Goal: Find specific page/section: Find specific page/section

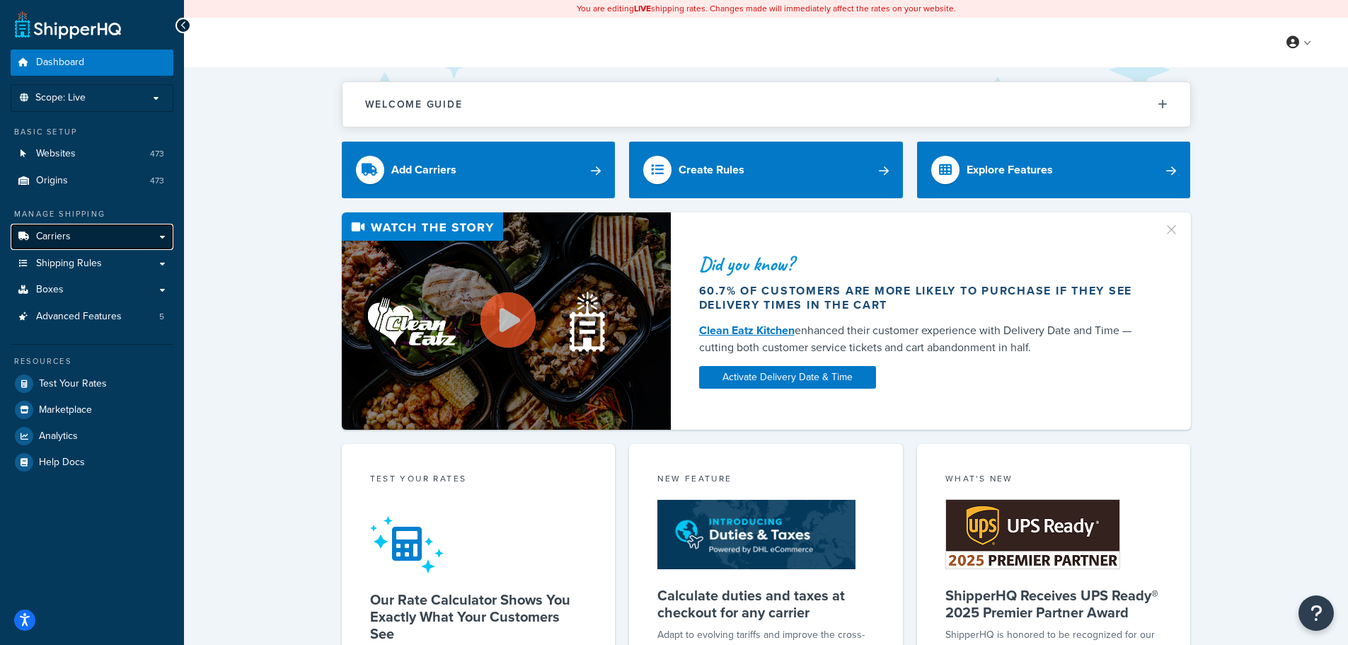
click at [69, 226] on link "Carriers" at bounding box center [92, 237] width 163 height 26
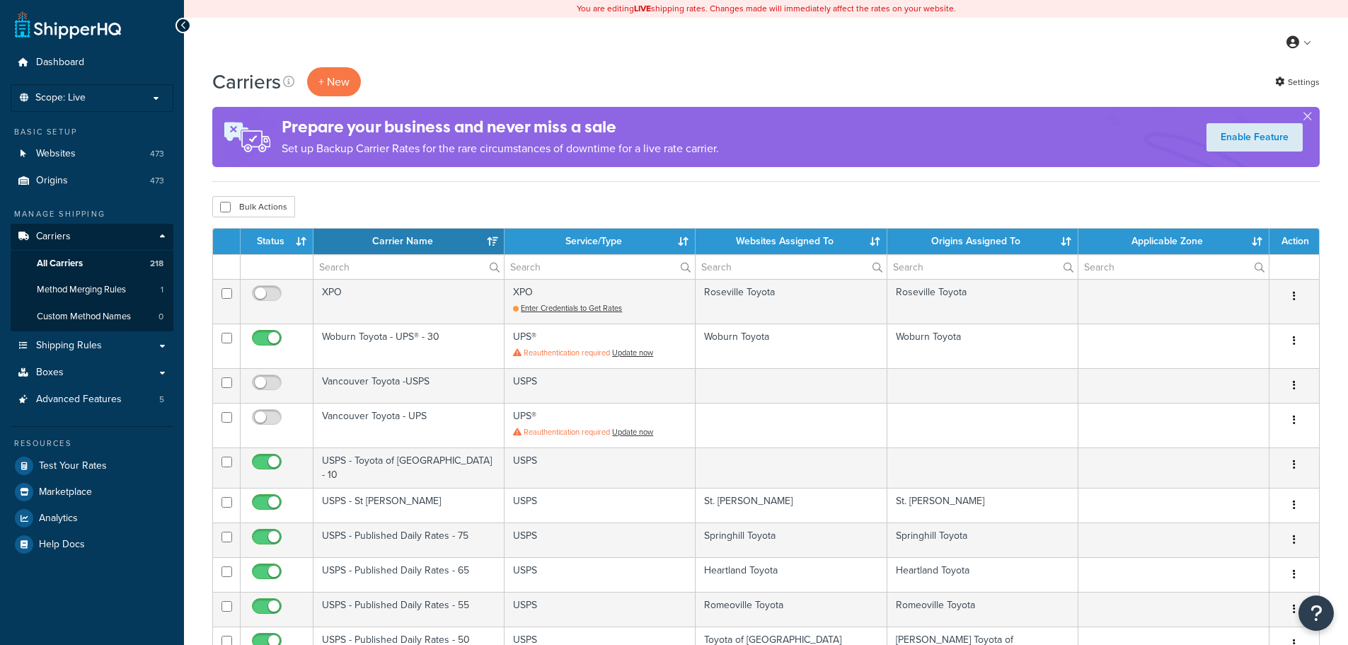
select select "15"
click at [754, 263] on input "text" at bounding box center [791, 267] width 190 height 24
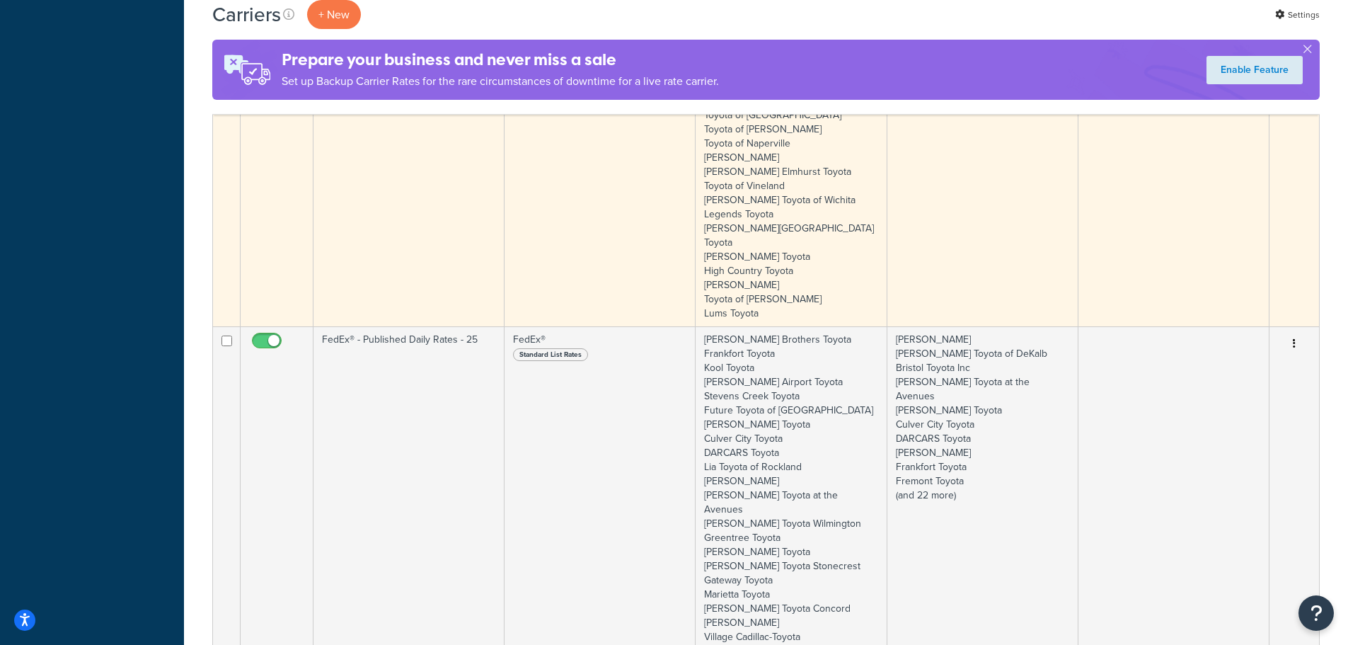
scroll to position [1415, 0]
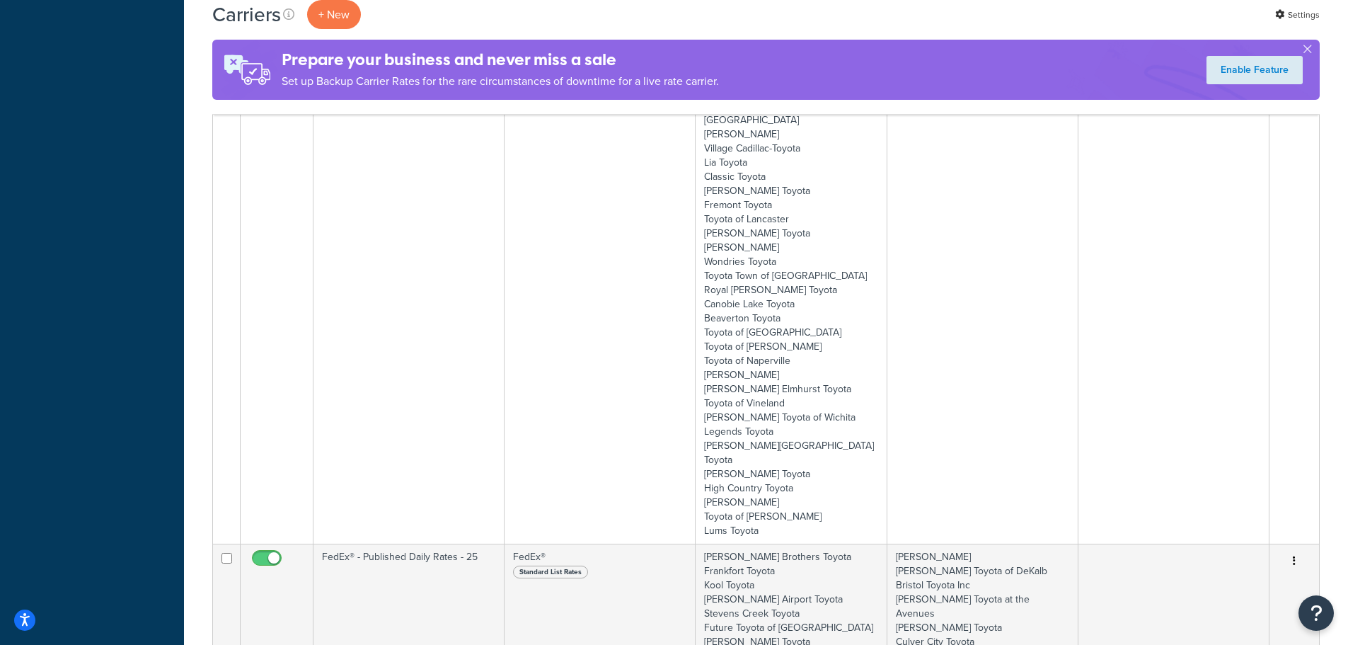
type input "sull"
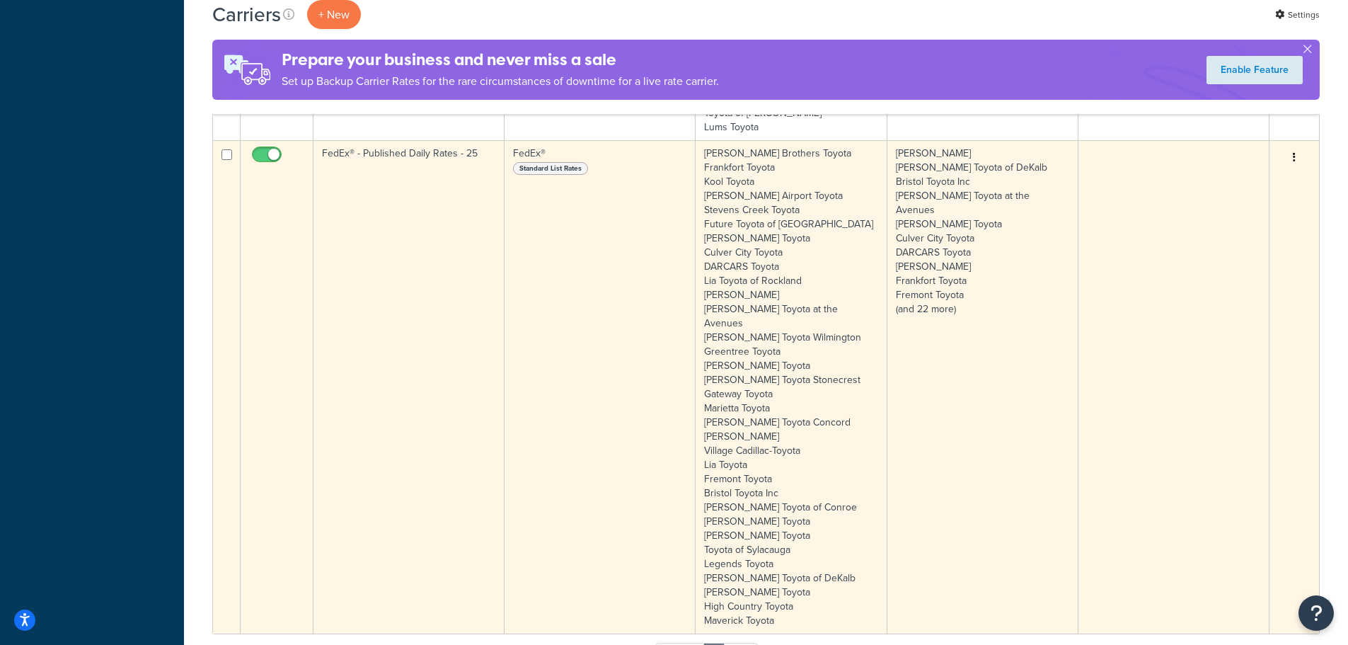
scroll to position [1982, 0]
